Goal: Task Accomplishment & Management: Manage account settings

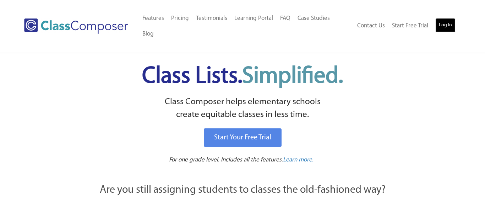
click at [450, 18] on link "Log In" at bounding box center [445, 25] width 20 height 14
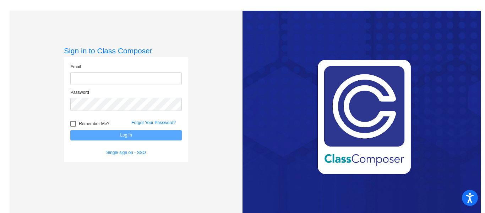
type input "[EMAIL_ADDRESS][DOMAIN_NAME]"
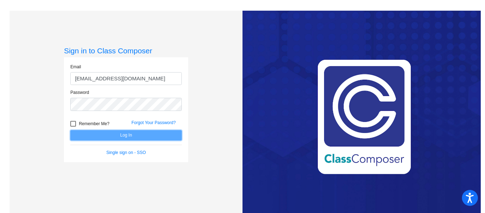
click at [130, 135] on button "Log In" at bounding box center [125, 135] width 111 height 10
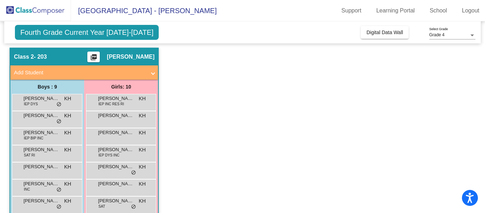
scroll to position [19, 0]
